Goal: Task Accomplishment & Management: Manage account settings

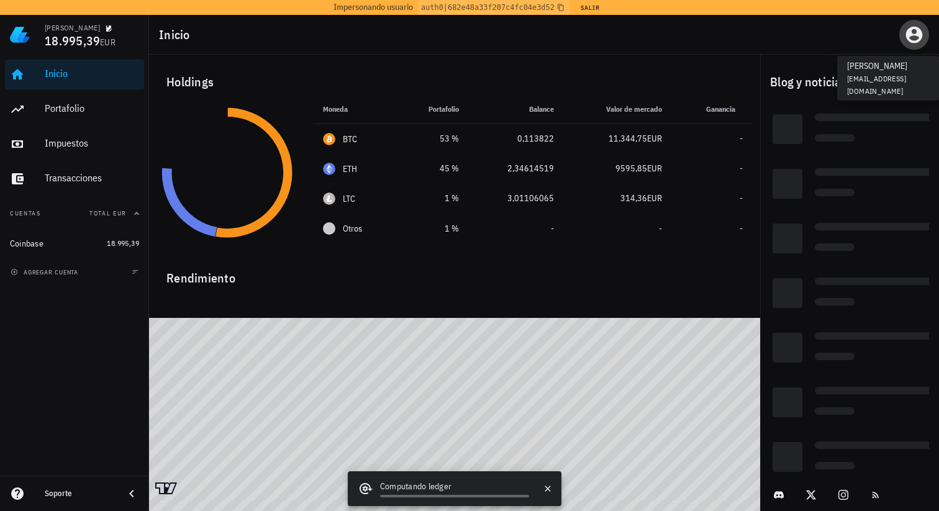
click at [922, 30] on icon "button" at bounding box center [914, 35] width 20 height 20
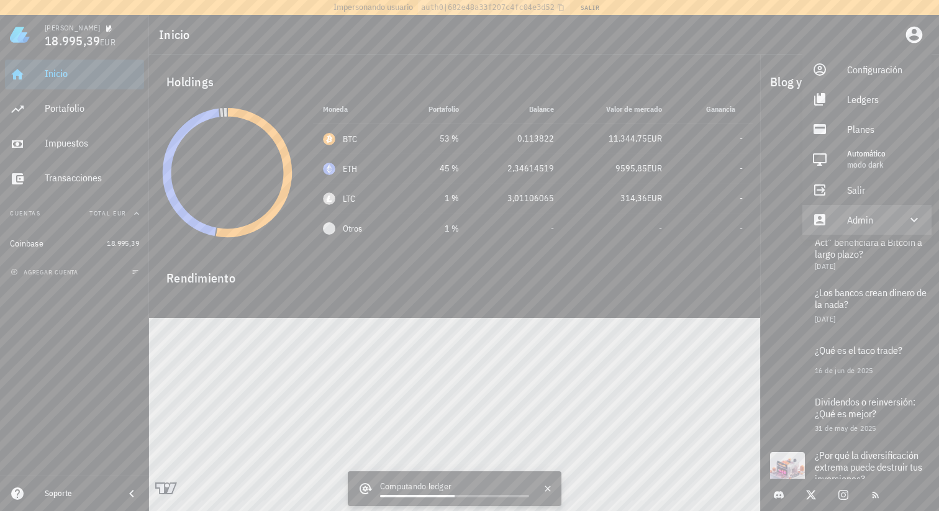
click at [898, 211] on div "Admin" at bounding box center [866, 220] width 129 height 30
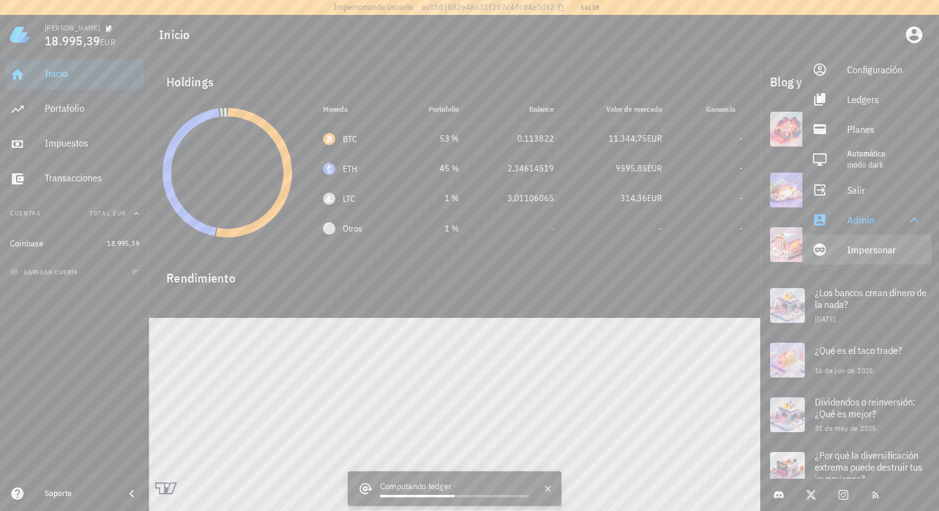
click at [831, 243] on link "Impersonar" at bounding box center [866, 250] width 129 height 30
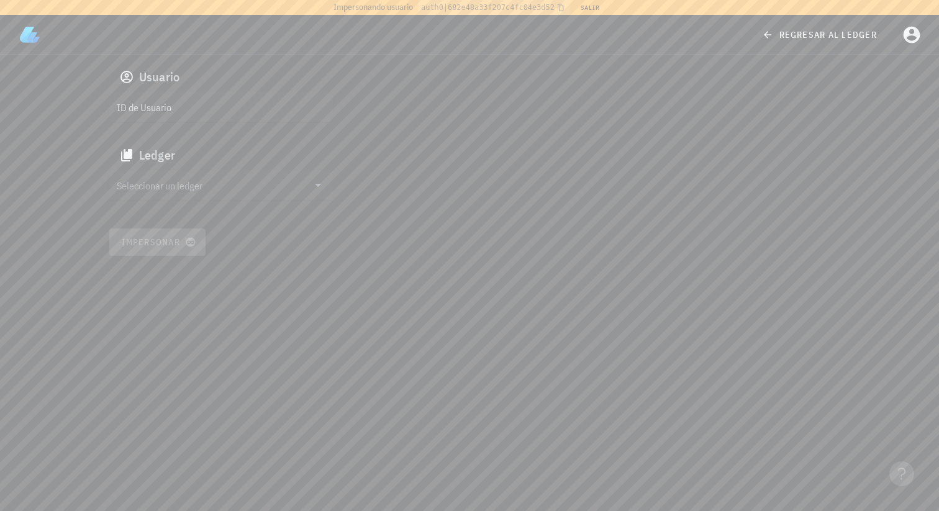
click at [349, 99] on div "Usuario ID de Usuario Ledger Seleccionar un ledger Impersonar" at bounding box center [470, 159] width 736 height 209
click at [292, 104] on input "ID de Usuario" at bounding box center [220, 107] width 206 height 20
paste input "auth0|657e57cf585a3c362d365ab4"
type input "auth0|657e57cf585a3c362d365ab4"
click at [200, 201] on div "Seleccionar un ledger" at bounding box center [221, 194] width 224 height 48
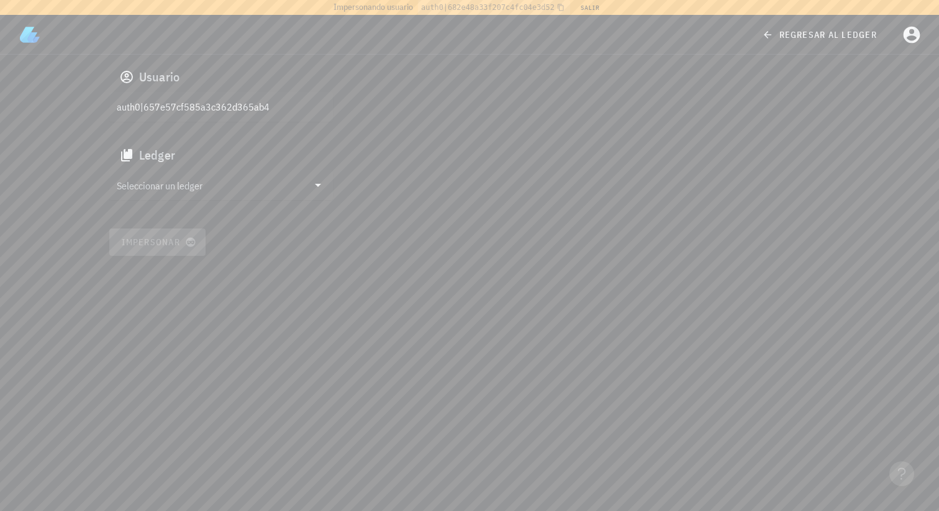
click at [219, 184] on input "Seleccionar un ledger" at bounding box center [212, 185] width 191 height 20
click at [170, 192] on div "Marcelo clq8uljzp0011at130sp9c8dq" at bounding box center [231, 191] width 184 height 32
click at [170, 226] on div "Usuario auth0|657e57cf585a3c362d365ab4 Ledger Marcelo clq8uljzp0011at130sp9c8dq…" at bounding box center [470, 159] width 736 height 209
click at [172, 243] on span "Impersonar" at bounding box center [157, 242] width 73 height 11
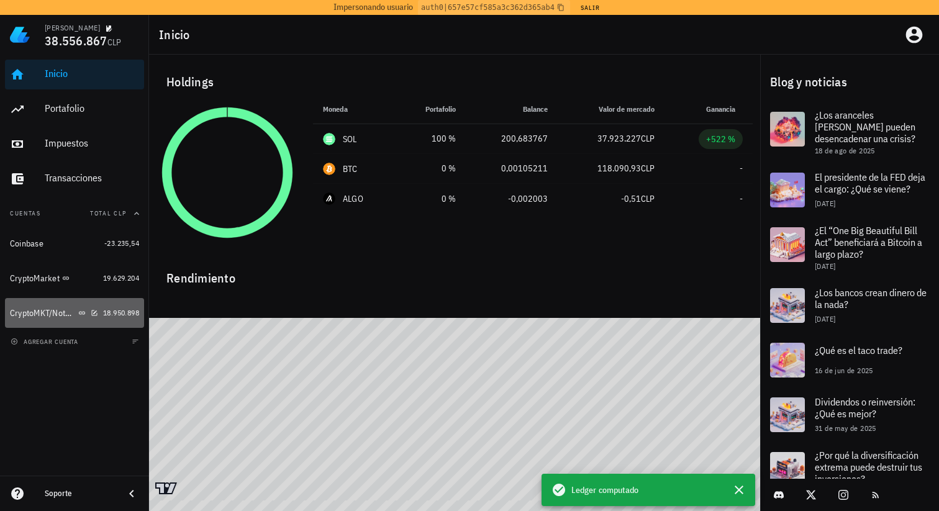
click at [57, 310] on div "CryptoMKT/NotBank" at bounding box center [43, 313] width 66 height 11
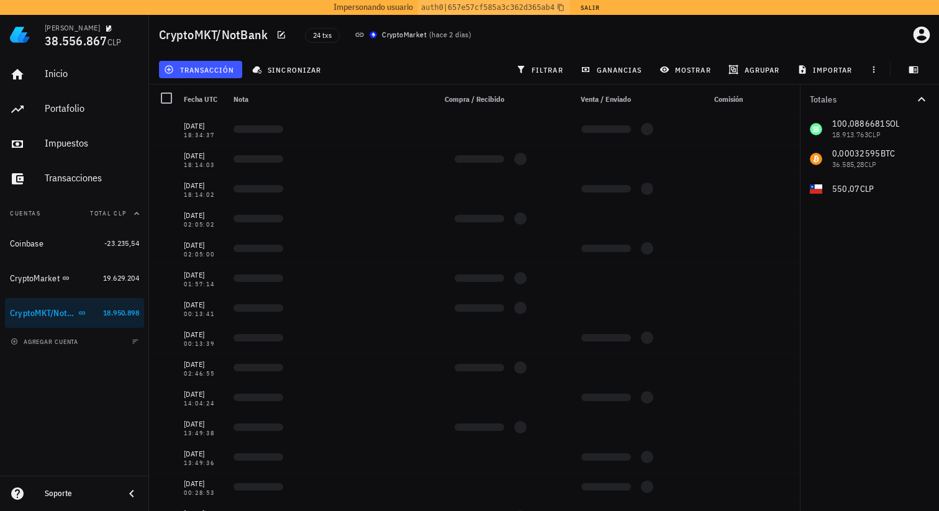
click at [206, 37] on h1 "CryptoMKT/NotBank" at bounding box center [216, 35] width 114 height 20
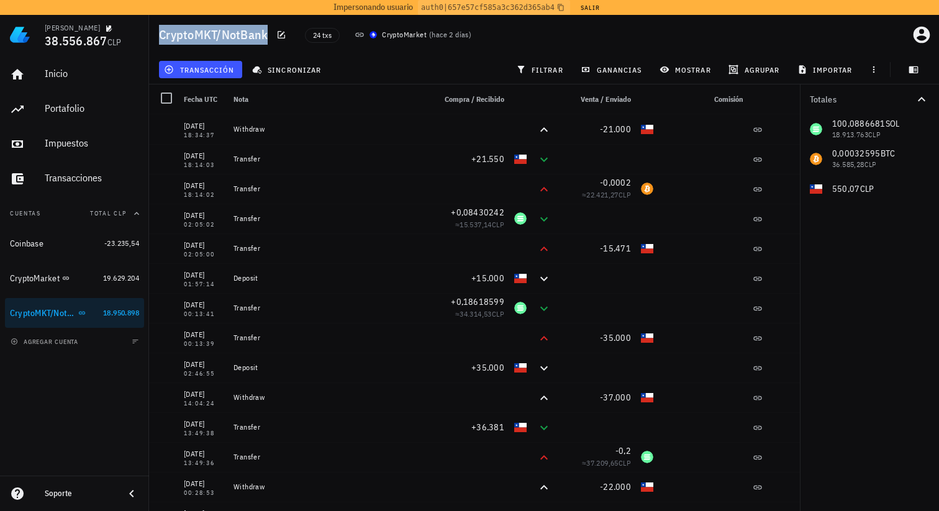
click at [206, 37] on h1 "CryptoMKT/NotBank" at bounding box center [216, 35] width 114 height 20
copy div "CryptoMKT/NotBank"
click at [96, 277] on div "CryptoMarket" at bounding box center [54, 279] width 88 height 12
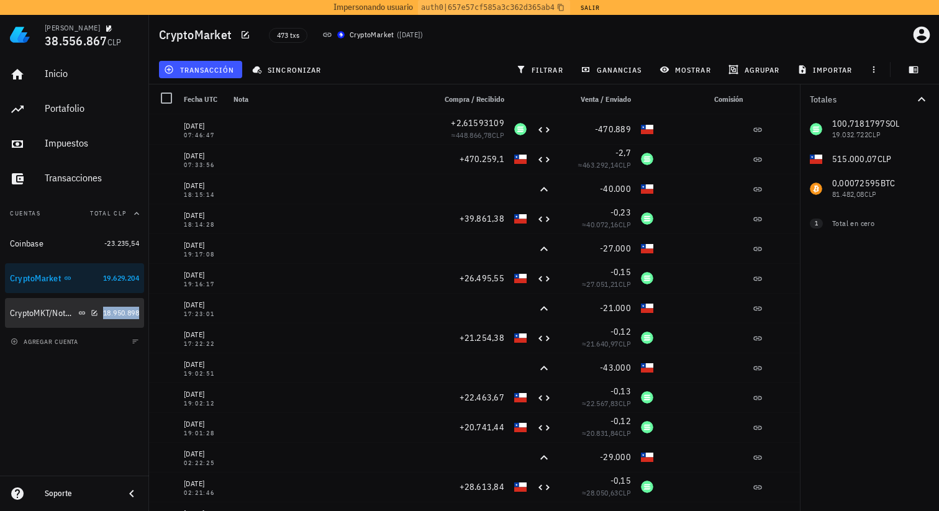
click at [114, 314] on span "18.950.898" at bounding box center [121, 312] width 36 height 9
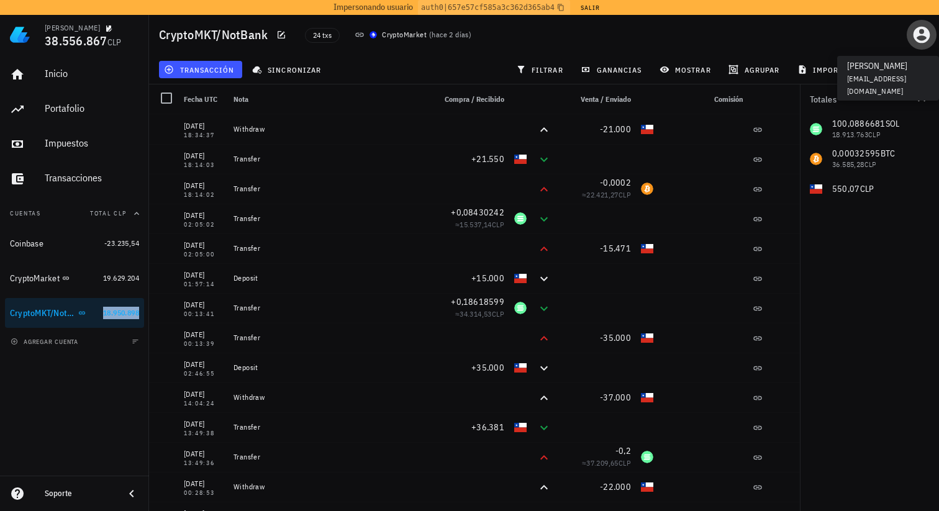
click at [915, 31] on icon "button" at bounding box center [921, 35] width 17 height 17
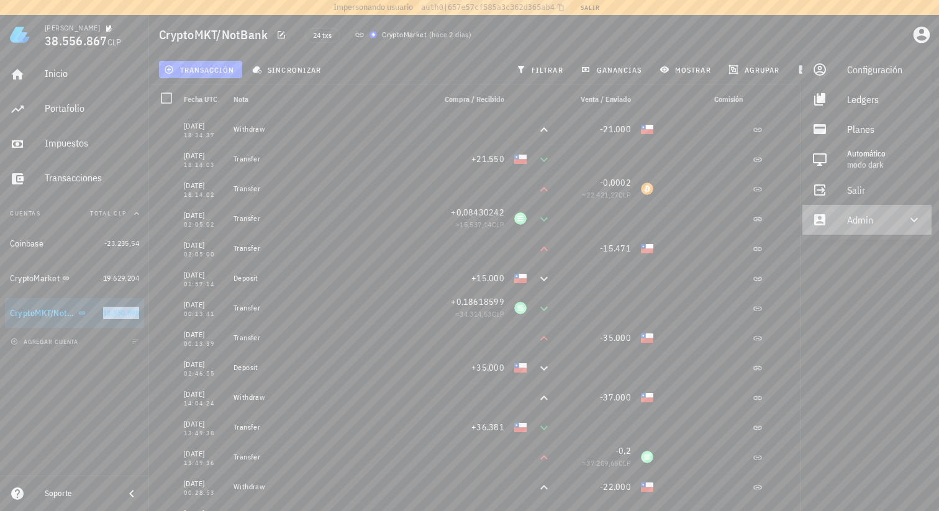
click at [855, 214] on div "Admin" at bounding box center [869, 219] width 45 height 25
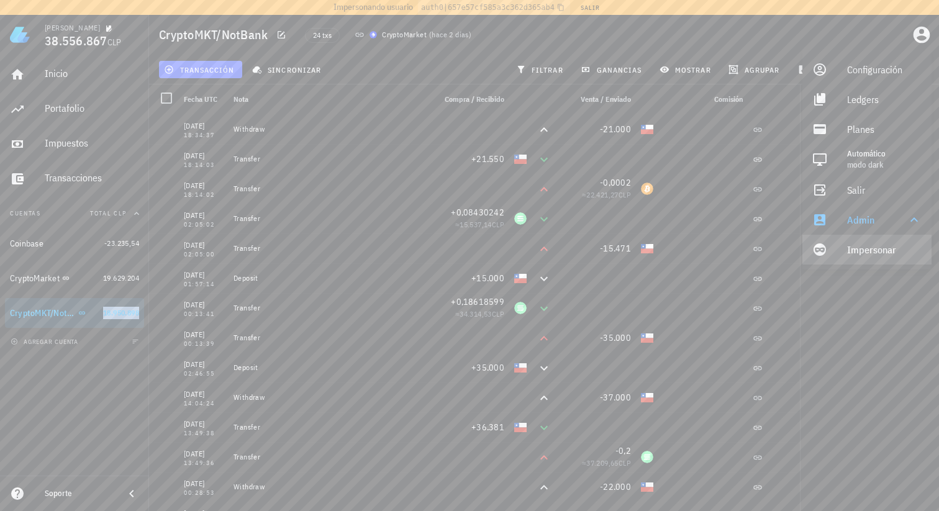
click at [825, 249] on icon at bounding box center [819, 249] width 12 height 12
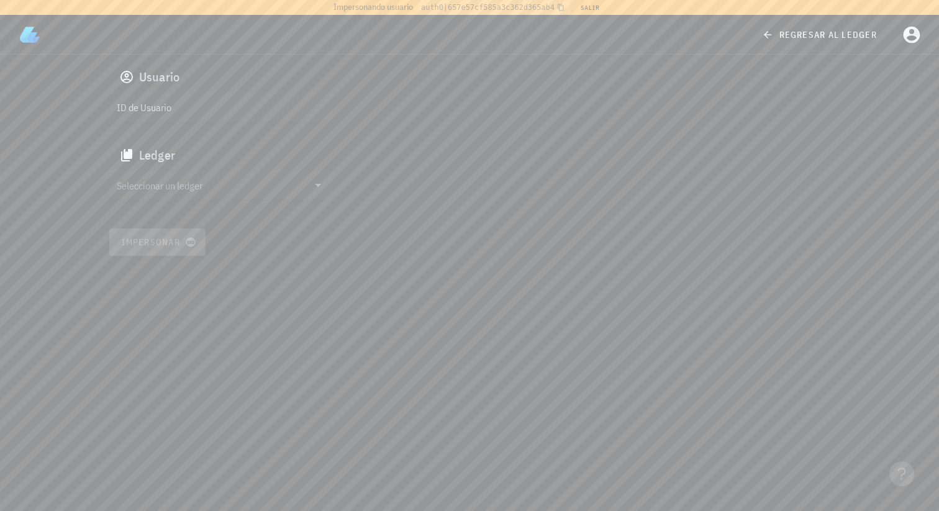
click at [289, 110] on input "ID de Usuario" at bounding box center [220, 107] width 206 height 20
paste input "auth0|64b007c19e37434ddffe3e39"
type input "auth0|64b007c19e37434ddffe3e39"
click at [196, 183] on input "Seleccionar un ledger" at bounding box center [212, 185] width 191 height 20
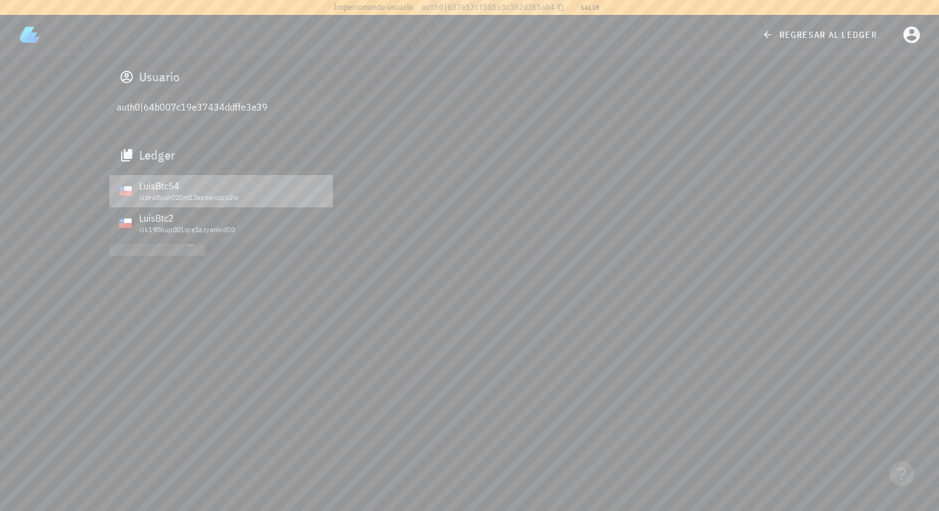
click at [181, 189] on div "LuisBtc54" at bounding box center [231, 186] width 184 height 12
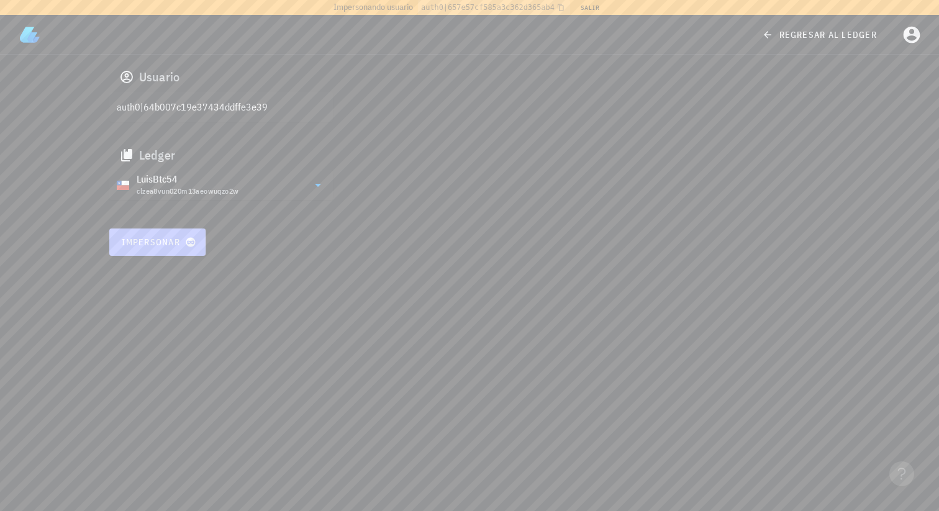
click at [184, 239] on span "Impersonar" at bounding box center [157, 242] width 73 height 11
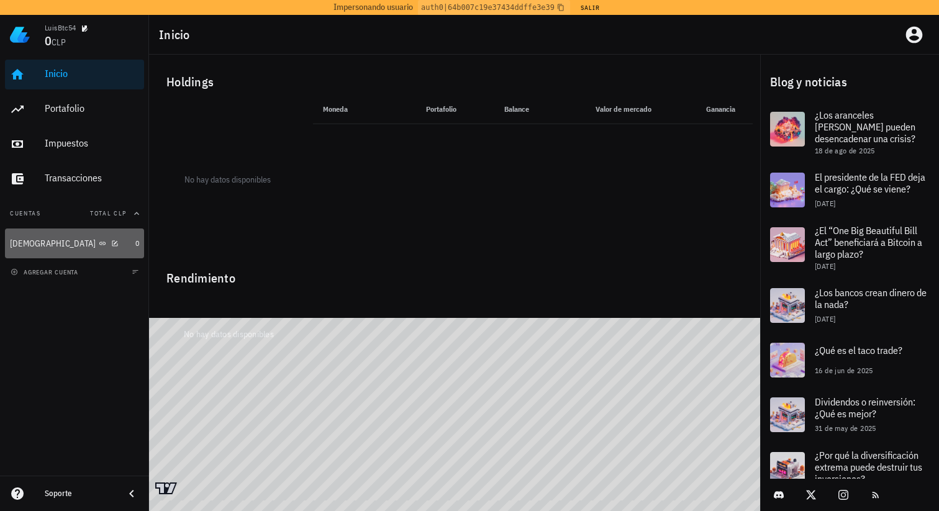
click at [105, 232] on div "[DEMOGRAPHIC_DATA]" at bounding box center [70, 243] width 120 height 27
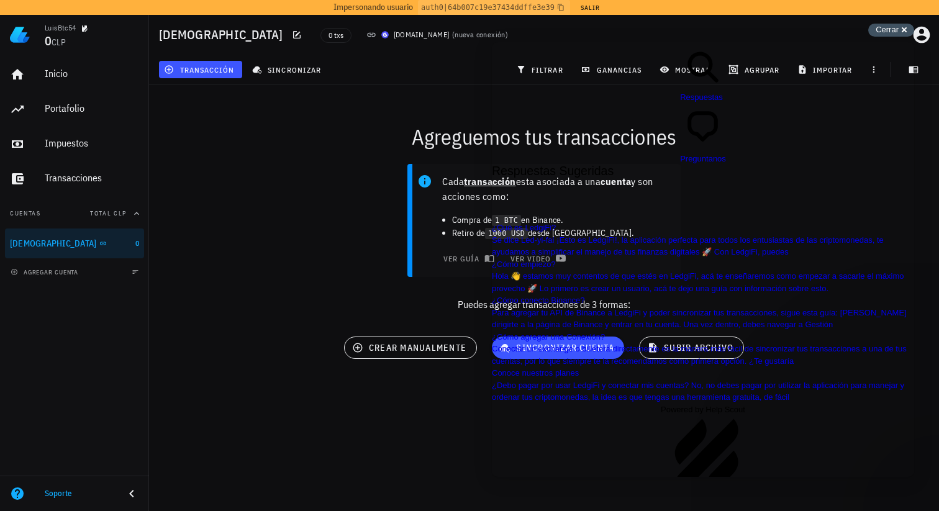
click at [894, 34] on div "Cerrar cross-small" at bounding box center [891, 30] width 46 height 13
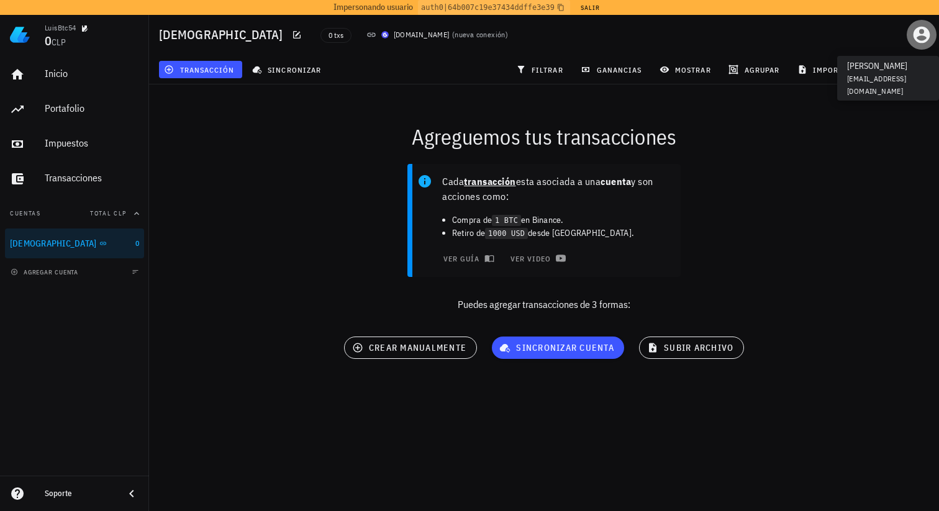
click at [921, 35] on icon "button" at bounding box center [921, 35] width 17 height 17
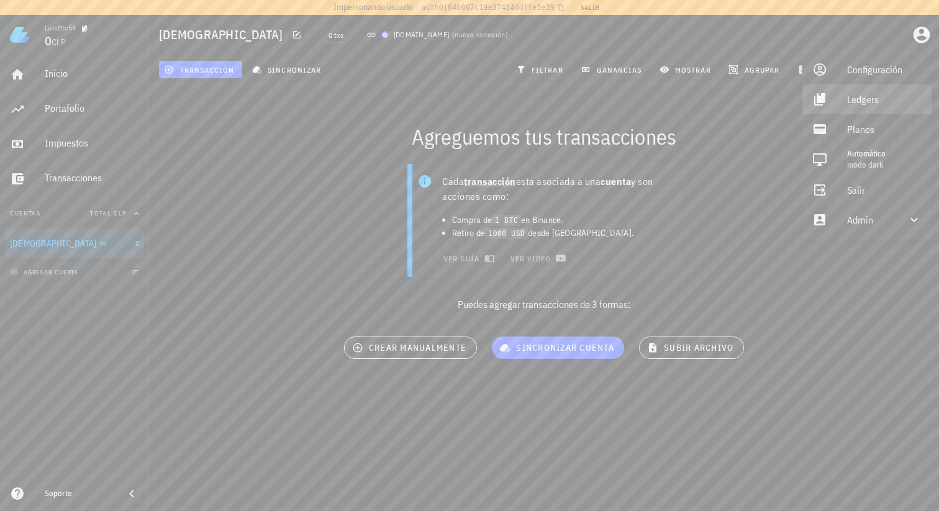
click at [848, 107] on div "Ledgers" at bounding box center [884, 99] width 75 height 25
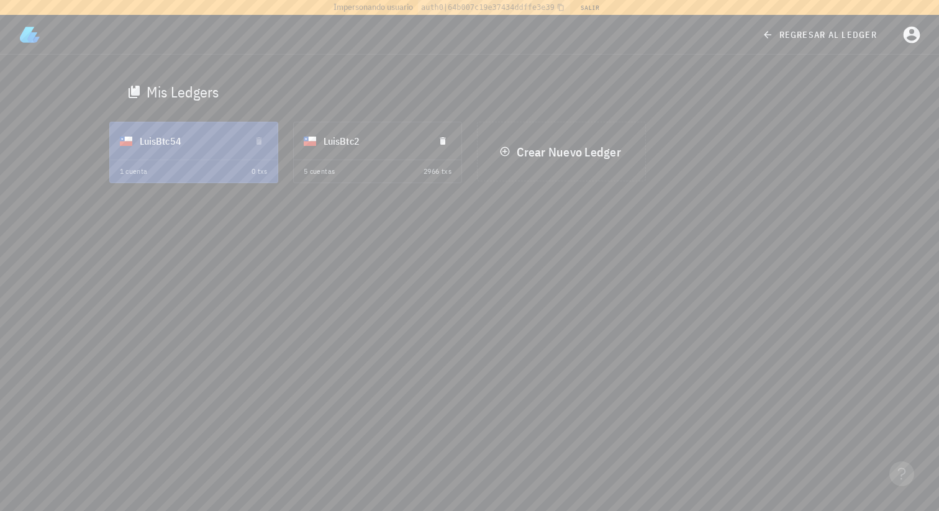
click at [340, 131] on div "LuisBtc2" at bounding box center [374, 141] width 101 height 32
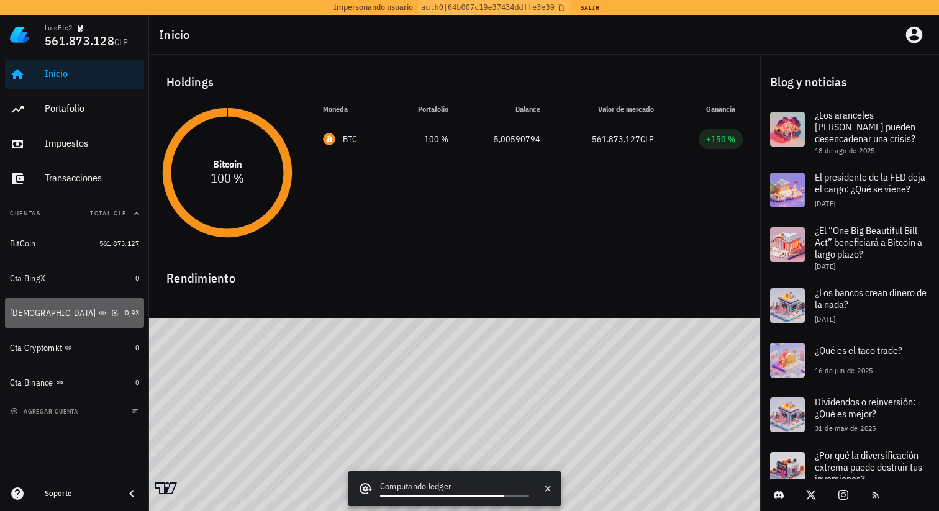
click at [73, 314] on div "Buda" at bounding box center [65, 313] width 110 height 12
